Goal: Task Accomplishment & Management: Complete application form

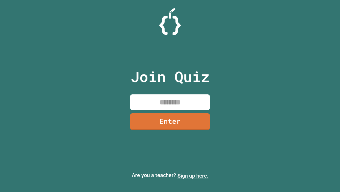
click at [193, 175] on link "Sign up here." at bounding box center [193, 175] width 31 height 6
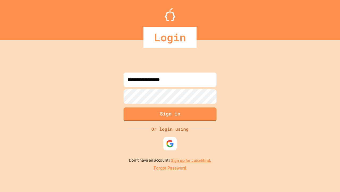
type input "**********"
